Goal: Find specific page/section

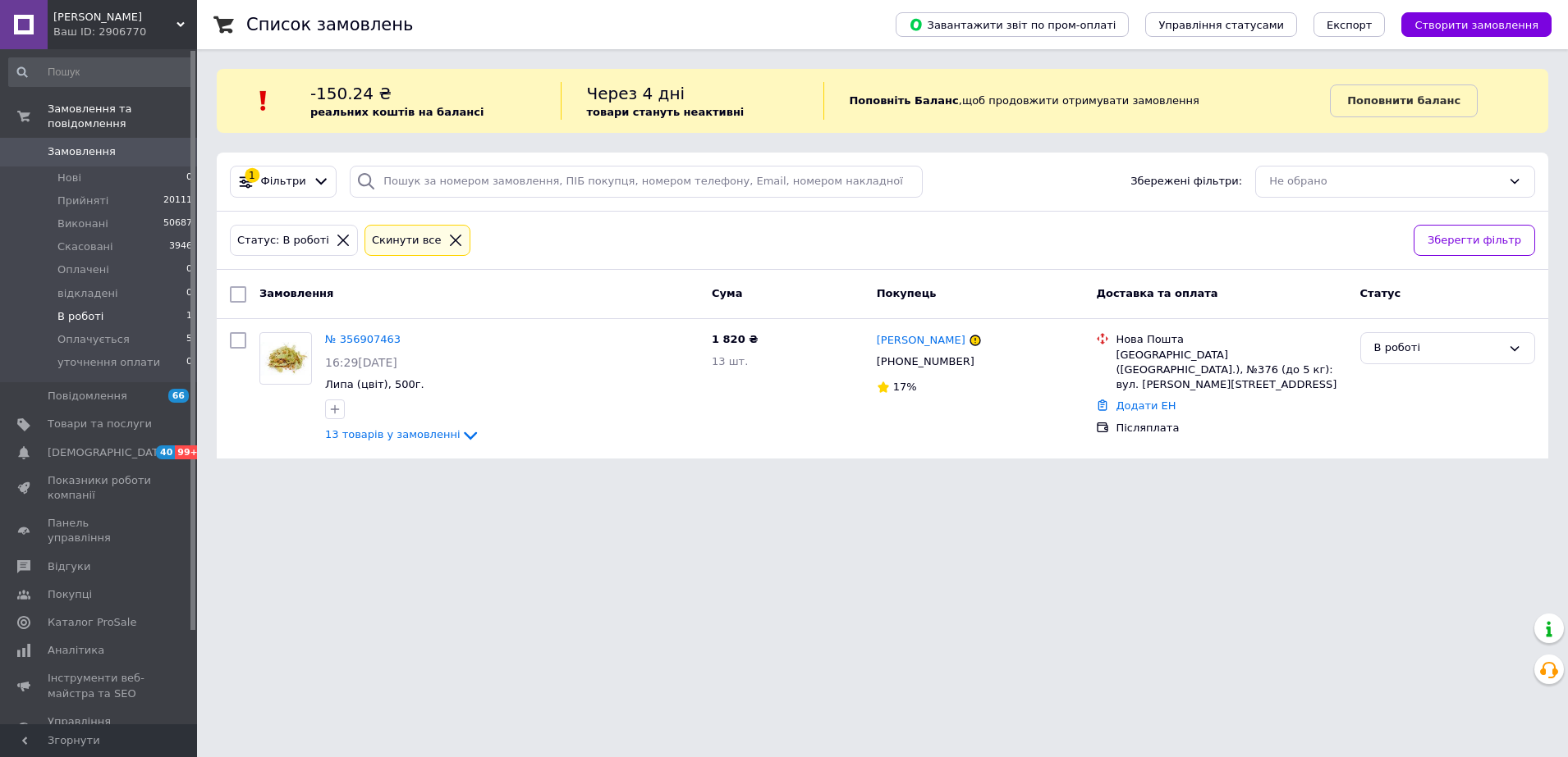
click at [394, 240] on div "Cкинути все" at bounding box center [407, 241] width 77 height 17
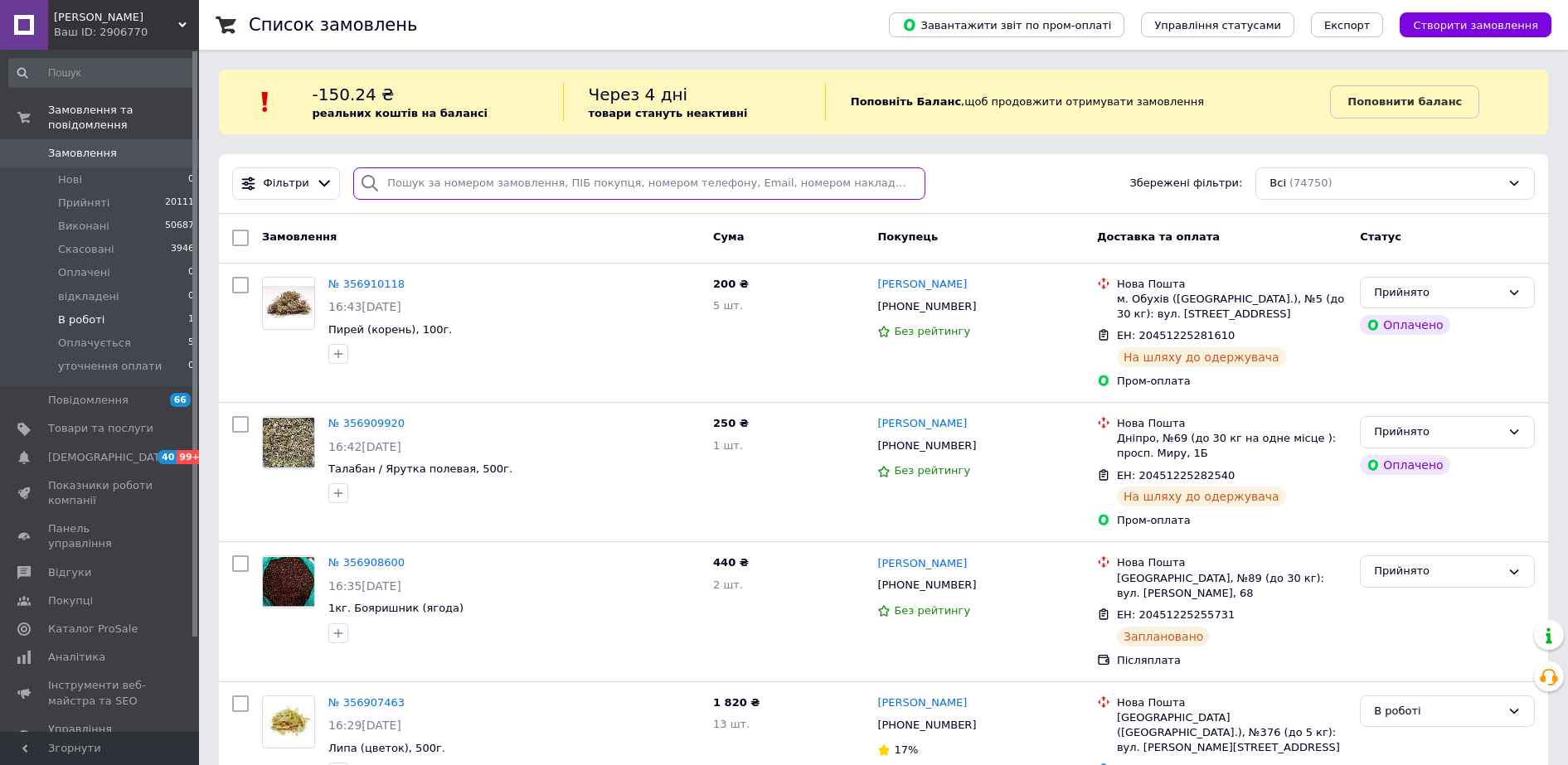
click at [450, 181] on input "search" at bounding box center [638, 183] width 571 height 33
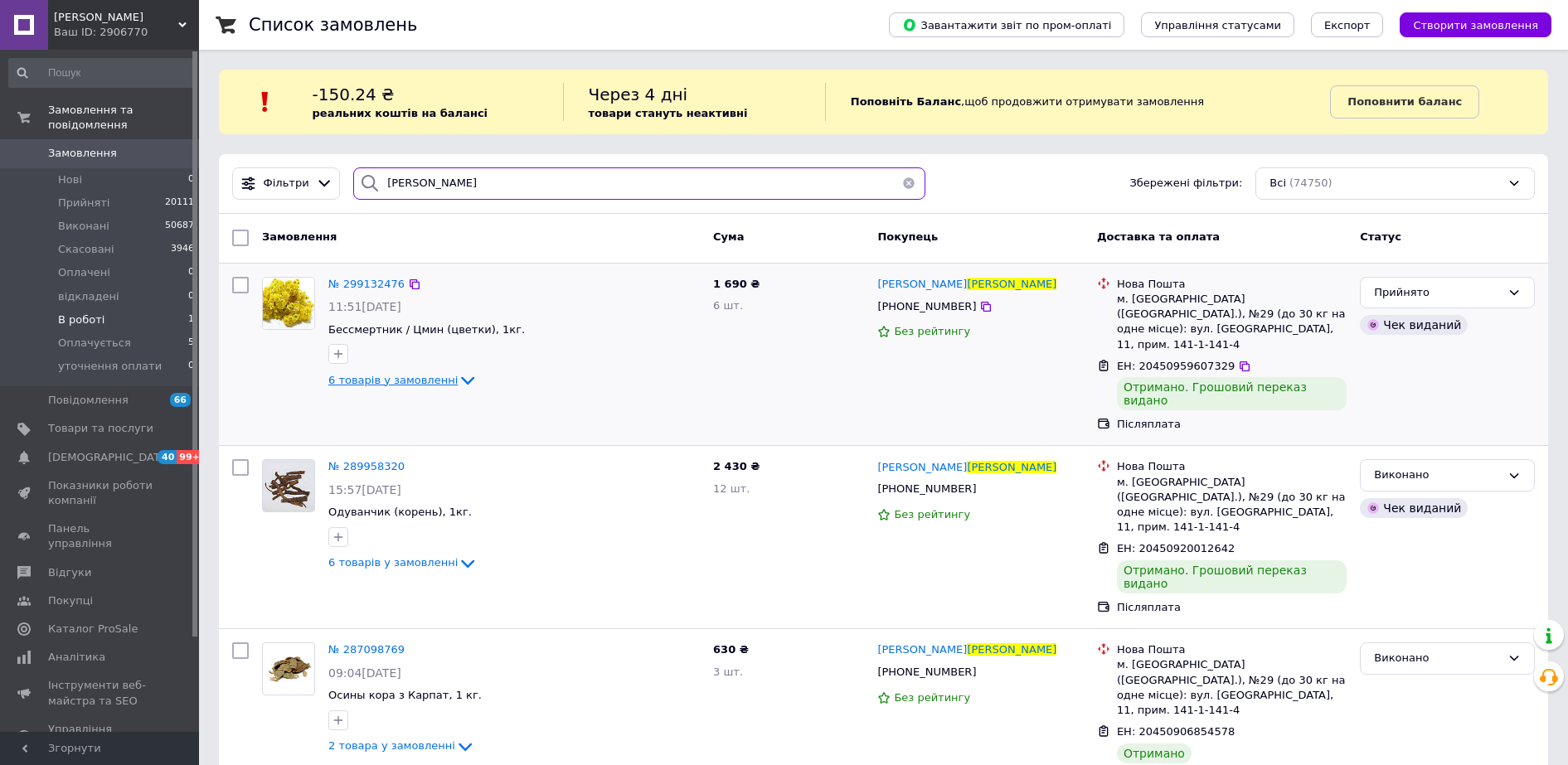
type input "[PERSON_NAME]"
click at [458, 378] on icon at bounding box center [467, 380] width 20 height 20
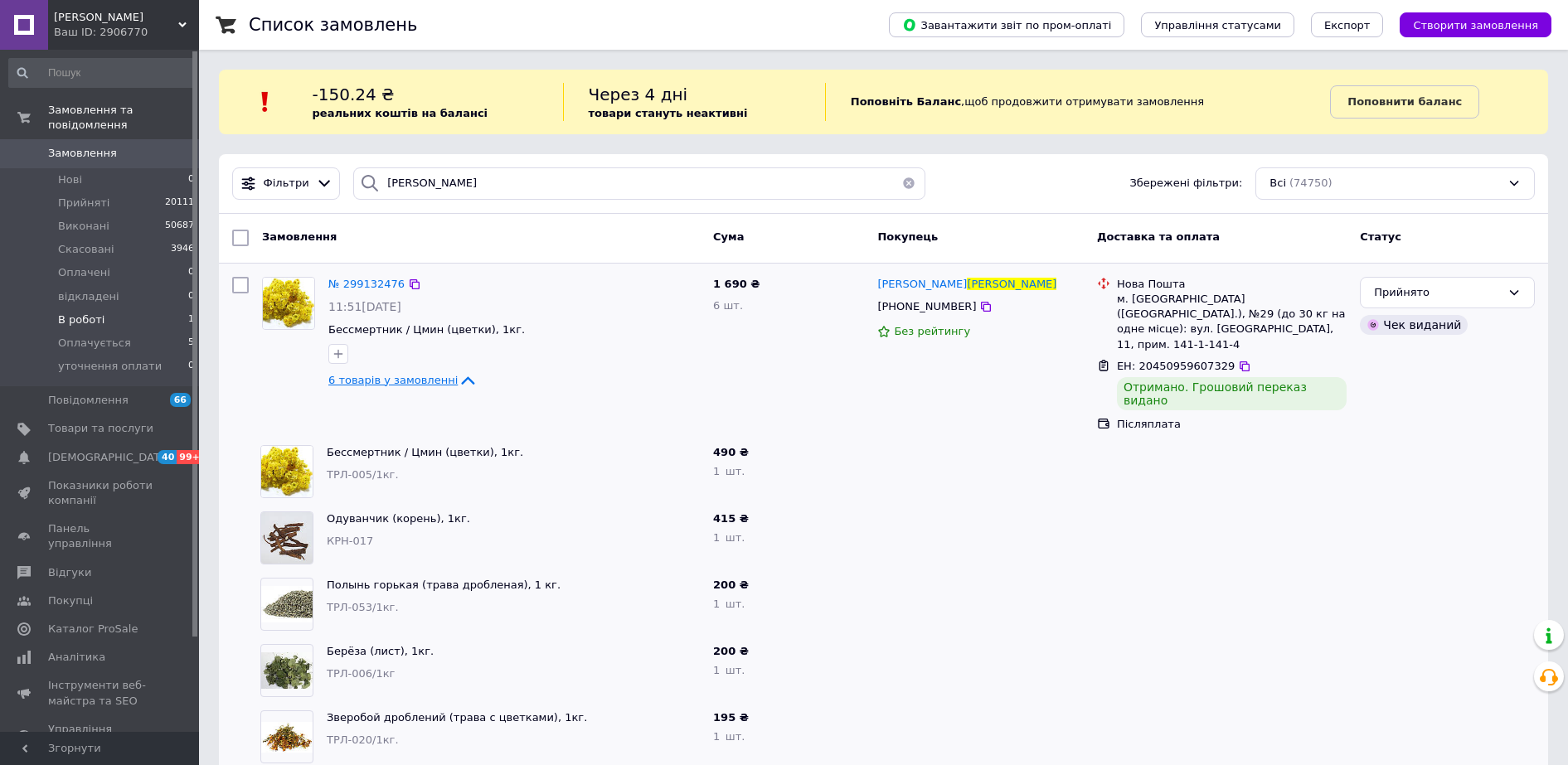
scroll to position [207, 0]
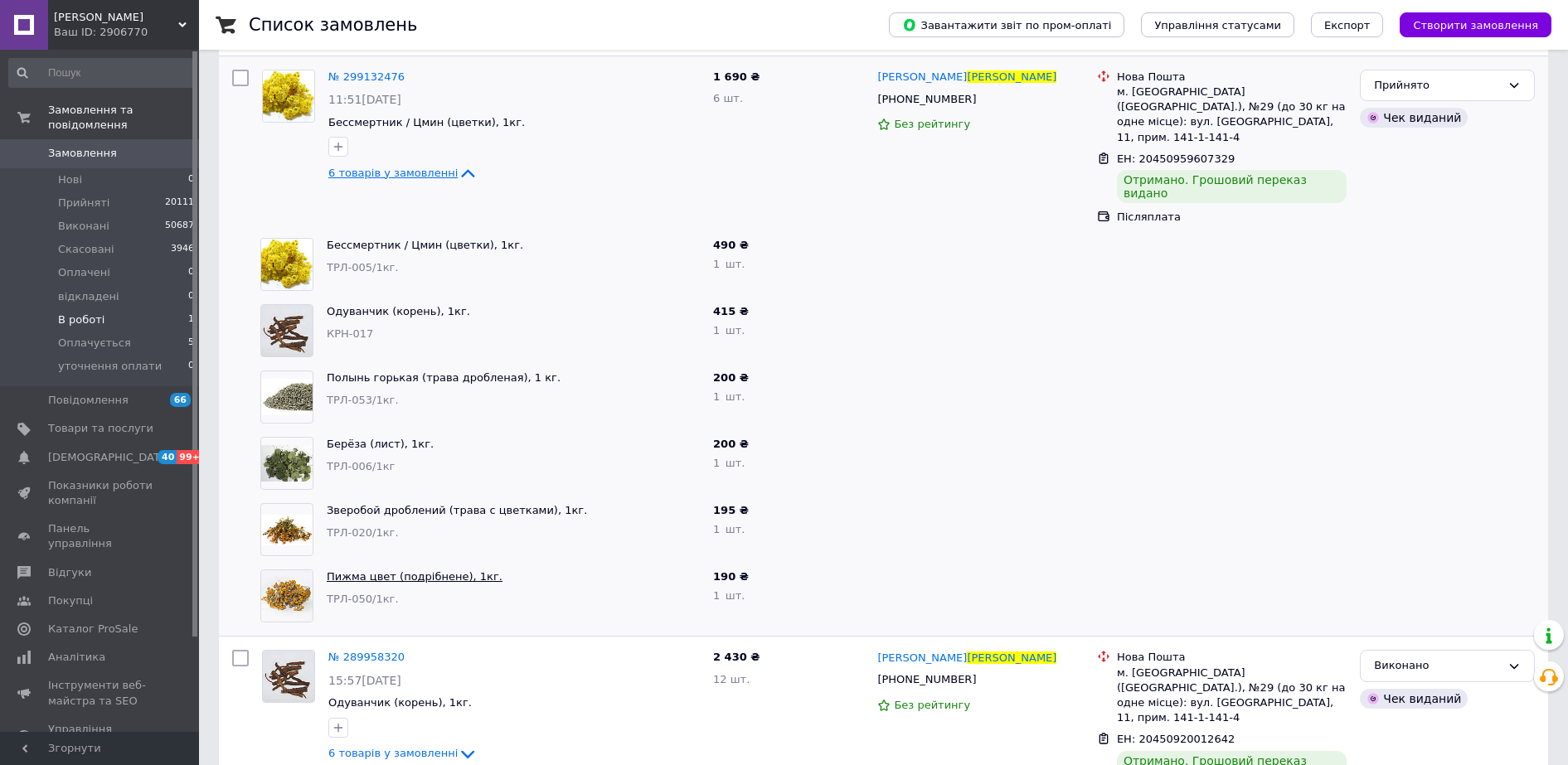
click at [386, 570] on link "Пижма цвет (подрібнене), 1кг." at bounding box center [415, 577] width 176 height 12
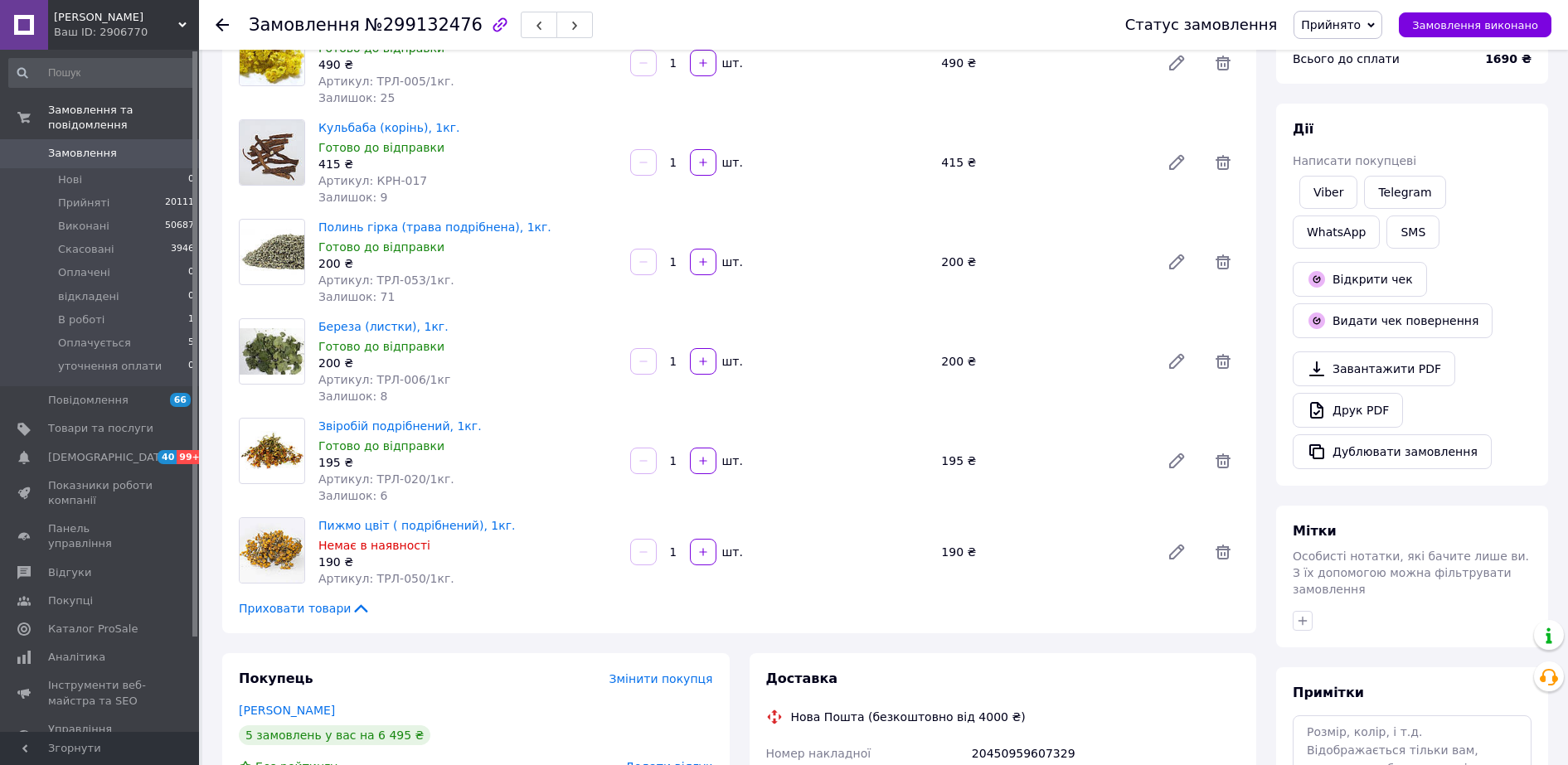
scroll to position [207, 0]
